Goal: Check status: Check status

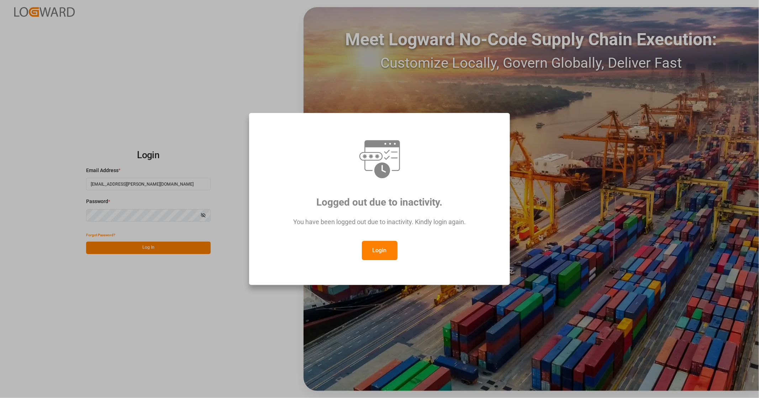
click at [384, 254] on button "Login" at bounding box center [380, 250] width 36 height 19
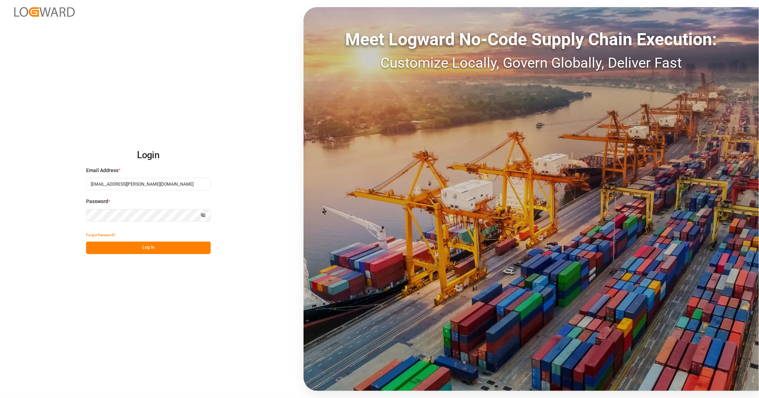
click at [152, 250] on button "Log In" at bounding box center [148, 247] width 125 height 12
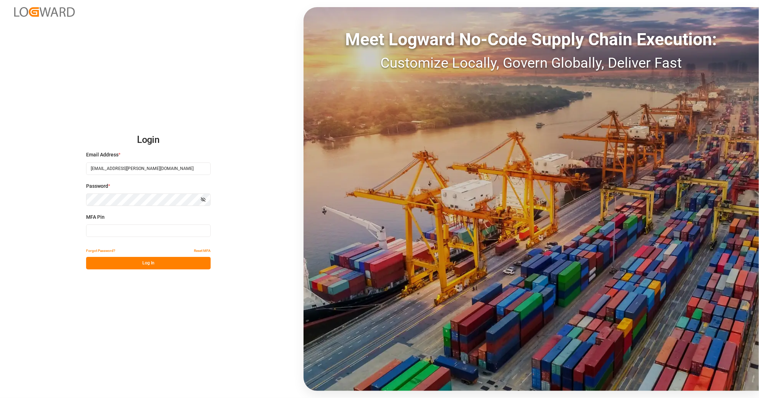
click at [119, 235] on input at bounding box center [148, 230] width 125 height 12
type input "916619"
click at [152, 264] on button "Log In" at bounding box center [148, 263] width 125 height 12
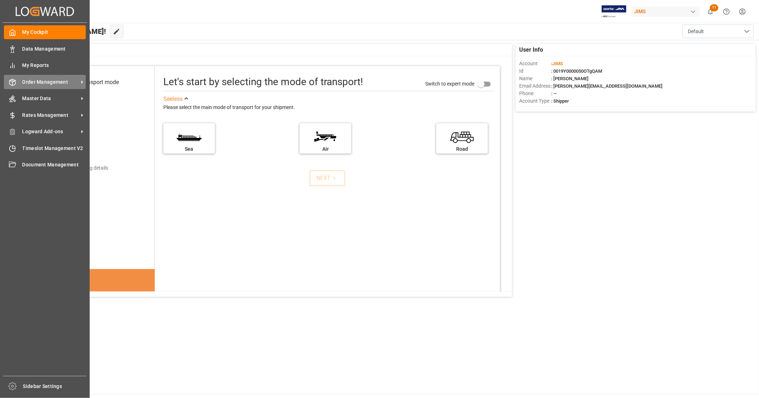
click at [37, 80] on span "Order Management" at bounding box center [50, 81] width 56 height 7
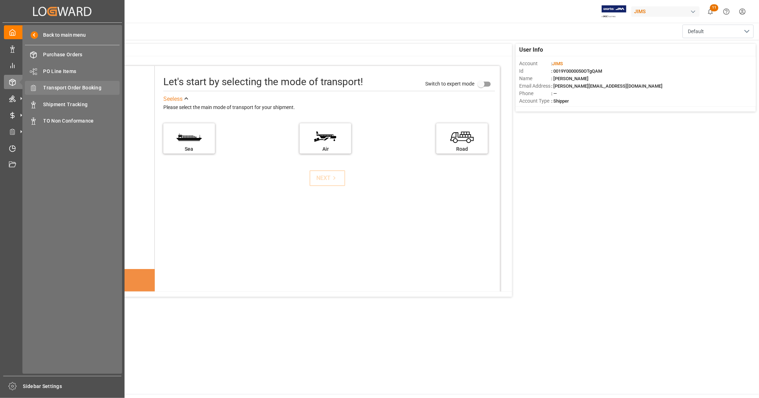
click at [97, 87] on span "Transport Order Booking" at bounding box center [81, 87] width 77 height 7
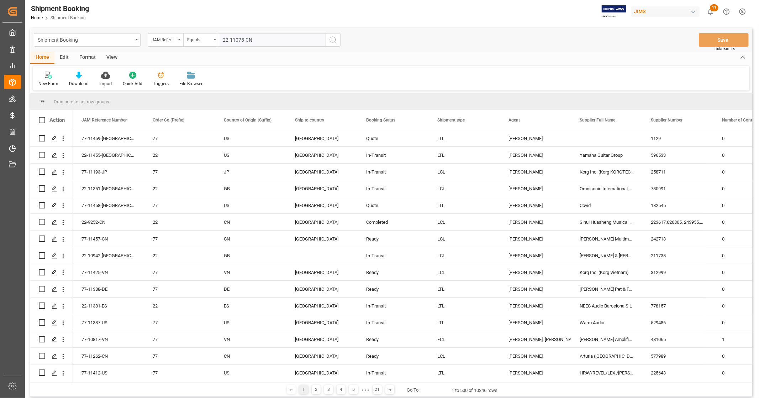
type input "22-11075-CN"
click at [333, 36] on icon "search button" at bounding box center [333, 40] width 9 height 9
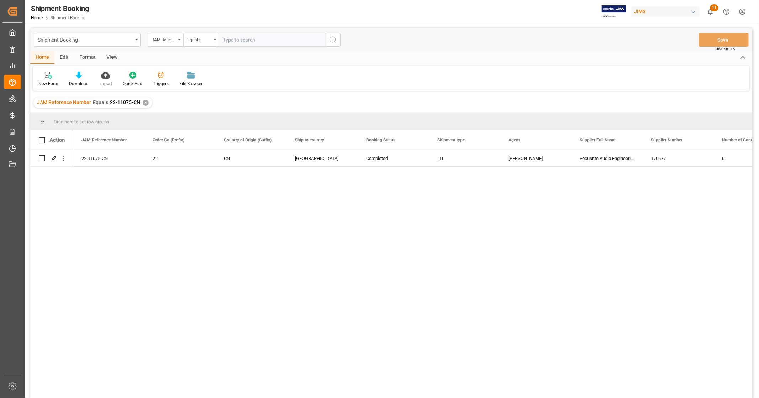
click at [427, 248] on div "22-11075-CN 22 CN [GEOGRAPHIC_DATA] Completed LTL [PERSON_NAME] Focusrite Audio…" at bounding box center [412, 276] width 679 height 252
click at [54, 159] on icon "Press SPACE to select this row." at bounding box center [55, 159] width 6 height 6
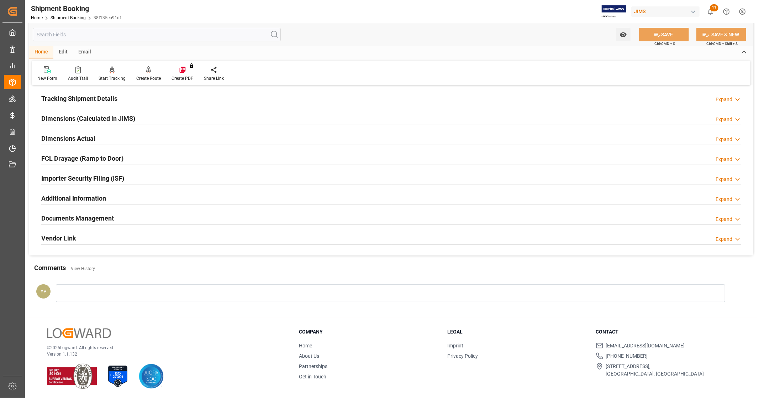
scroll to position [137, 0]
click at [166, 215] on div "Documents Management Expand" at bounding box center [391, 217] width 700 height 14
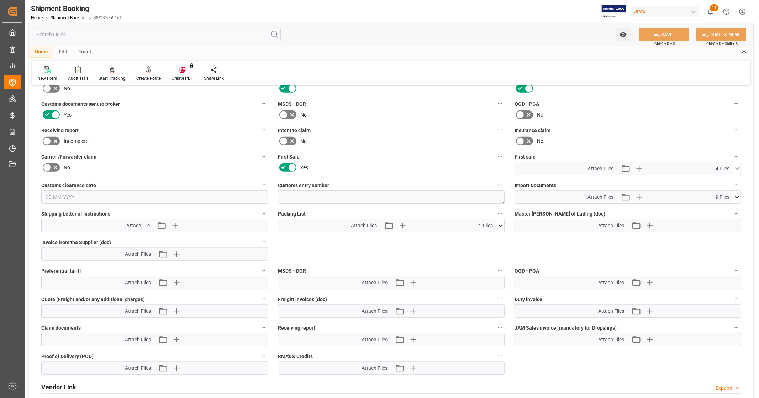
scroll to position [295, 0]
click at [736, 166] on icon at bounding box center [737, 167] width 4 height 2
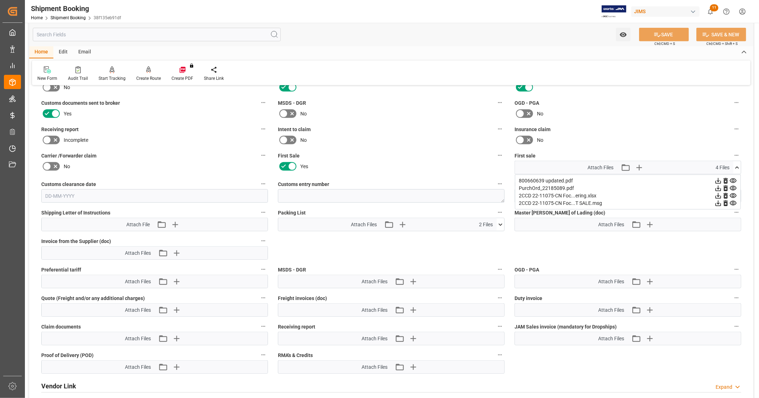
click at [736, 166] on icon at bounding box center [737, 167] width 4 height 2
click at [739, 165] on icon at bounding box center [737, 167] width 7 height 7
click at [718, 194] on icon at bounding box center [719, 196] width 6 height 6
click at [731, 186] on icon at bounding box center [733, 187] width 7 height 7
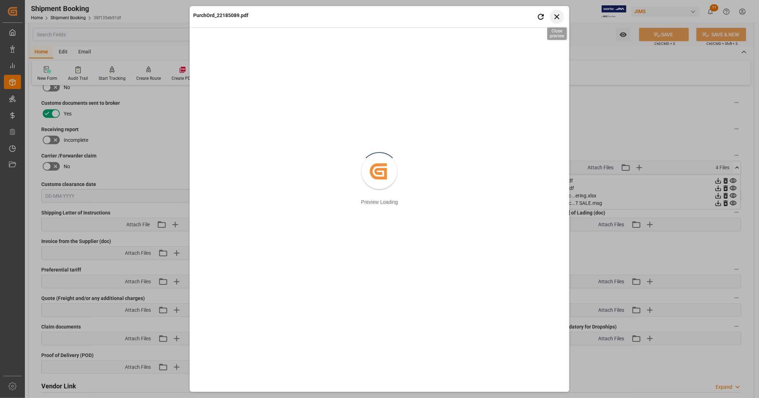
click at [561, 17] on icon "button" at bounding box center [556, 16] width 9 height 9
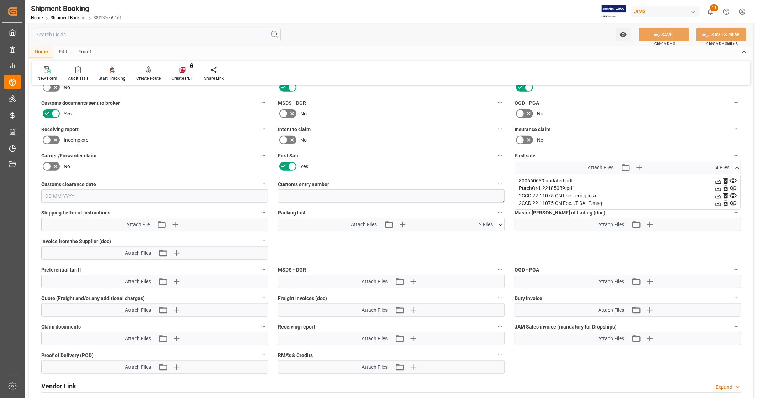
click at [734, 178] on icon at bounding box center [733, 180] width 7 height 5
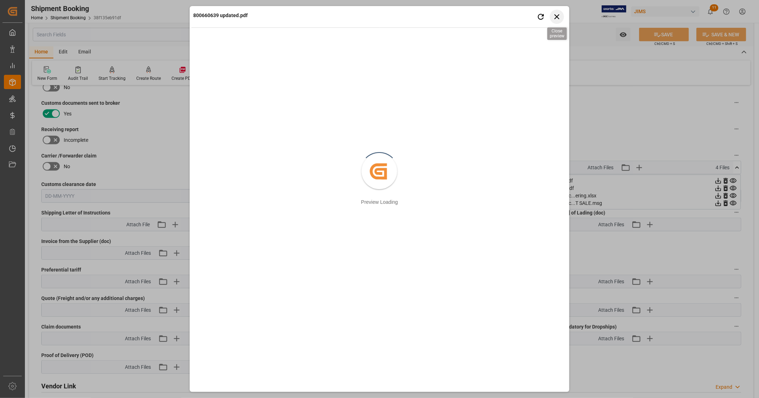
click at [557, 17] on icon "button" at bounding box center [556, 16] width 9 height 9
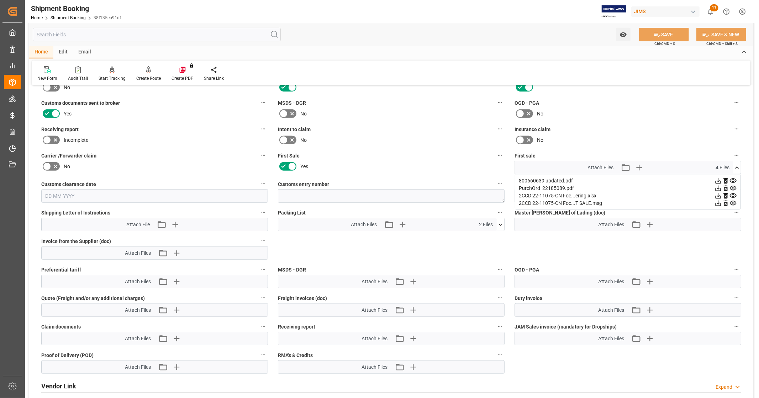
click at [718, 180] on icon at bounding box center [719, 181] width 6 height 6
click at [737, 164] on icon at bounding box center [737, 167] width 7 height 7
click at [737, 195] on icon at bounding box center [737, 195] width 7 height 7
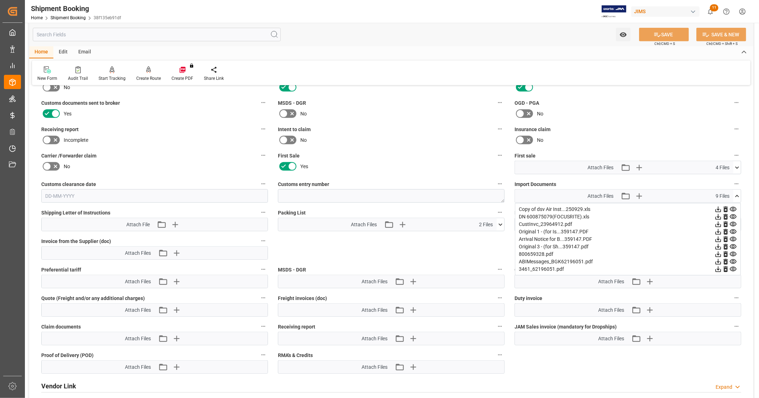
click at [718, 245] on icon at bounding box center [719, 247] width 6 height 6
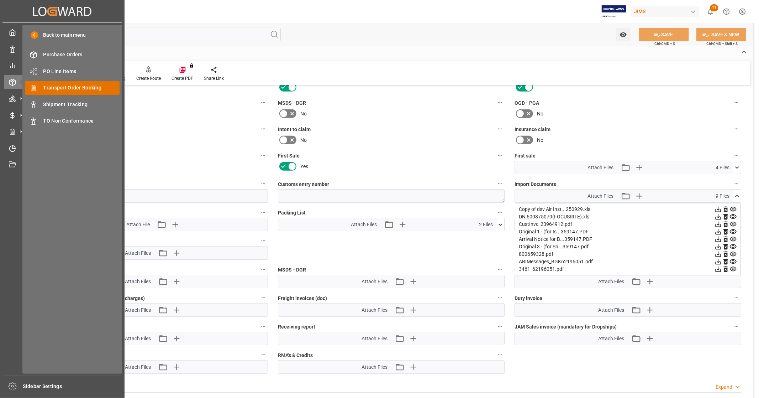
click at [75, 89] on span "Transport Order Booking" at bounding box center [81, 87] width 77 height 7
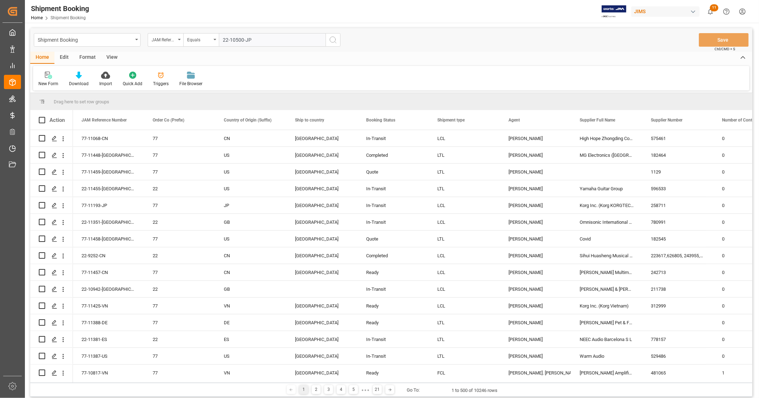
type input "22-10500-JP"
click at [331, 40] on icon "search button" at bounding box center [333, 40] width 9 height 9
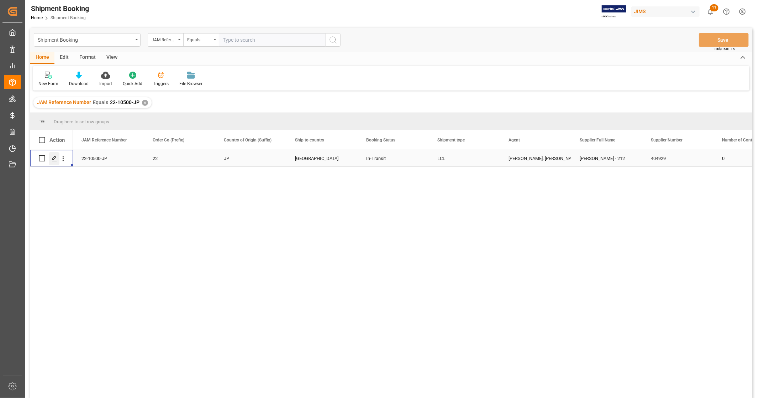
click at [52, 159] on icon "Press SPACE to select this row." at bounding box center [55, 159] width 6 height 6
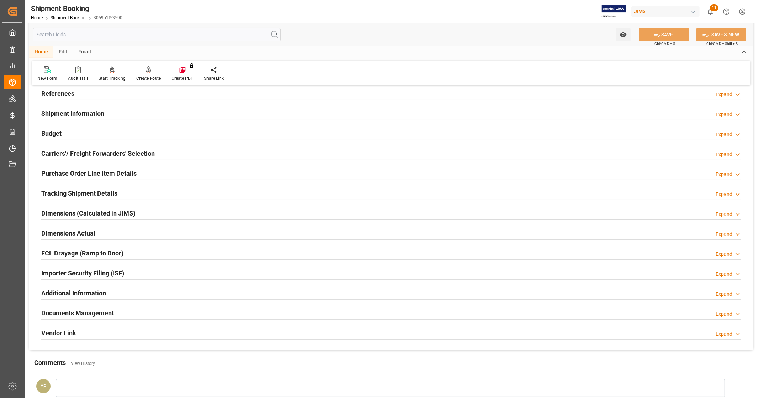
scroll to position [79, 0]
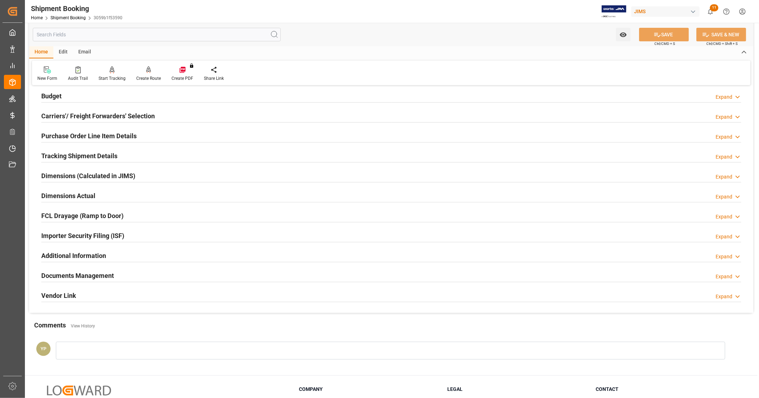
click at [120, 276] on div "Documents Management Expand" at bounding box center [391, 275] width 700 height 14
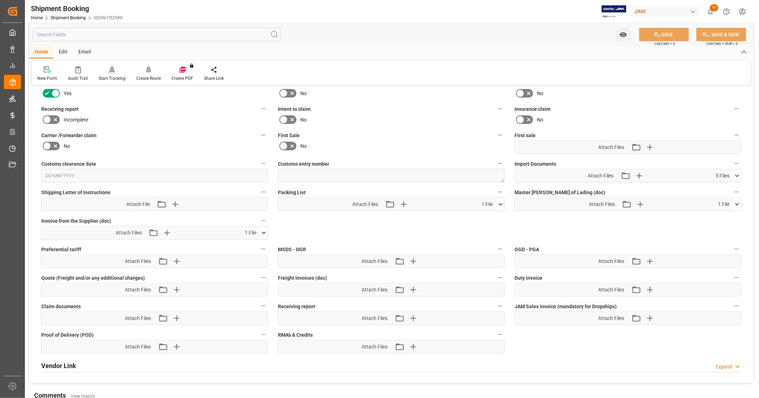
scroll to position [316, 0]
click at [739, 173] on icon at bounding box center [737, 175] width 7 height 7
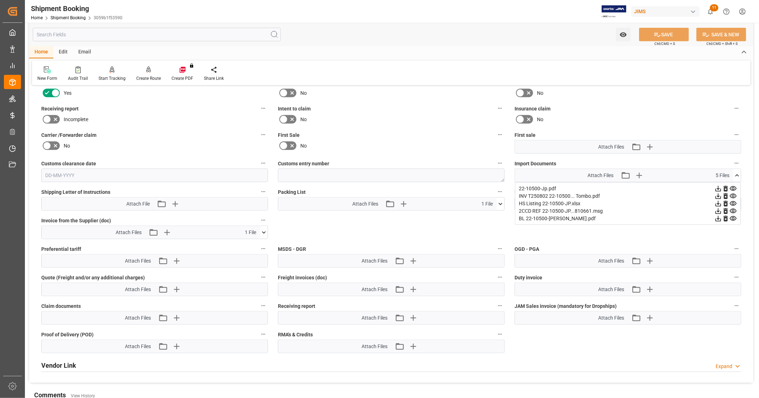
click at [716, 218] on icon at bounding box center [719, 219] width 6 height 6
click at [717, 201] on icon at bounding box center [718, 203] width 7 height 7
click at [718, 194] on icon at bounding box center [718, 195] width 7 height 7
click at [739, 172] on icon at bounding box center [737, 175] width 7 height 7
click at [425, 104] on label "Intent to claim" at bounding box center [391, 109] width 227 height 10
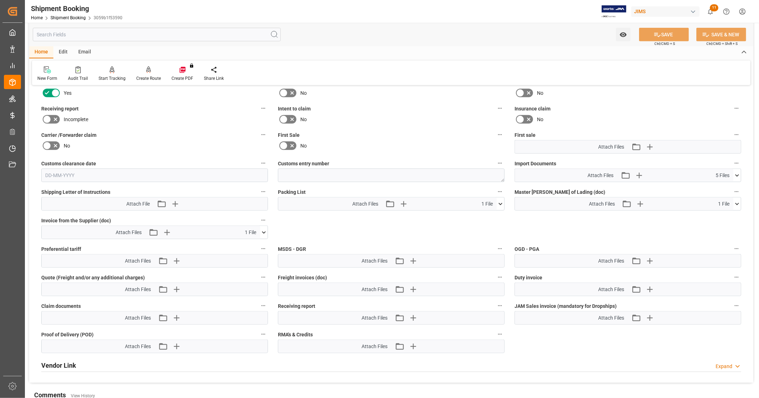
click at [495, 104] on button "Intent to claim" at bounding box center [499, 108] width 9 height 9
